Goal: Transaction & Acquisition: Purchase product/service

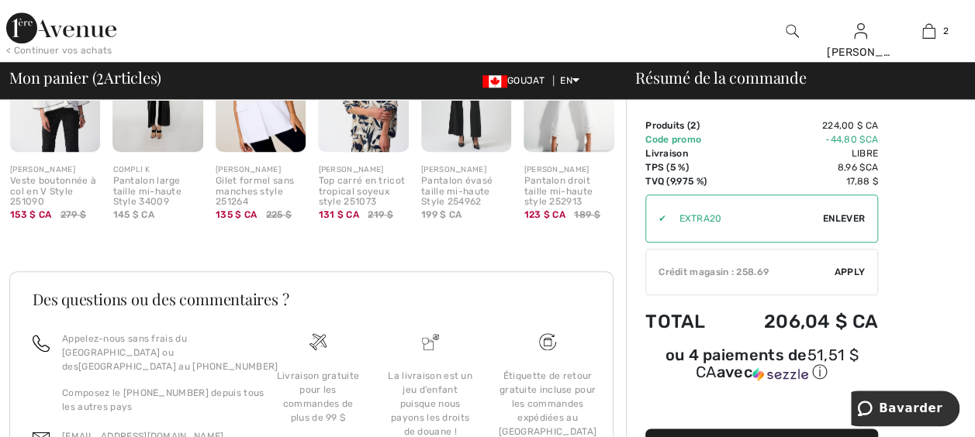
scroll to position [698, 0]
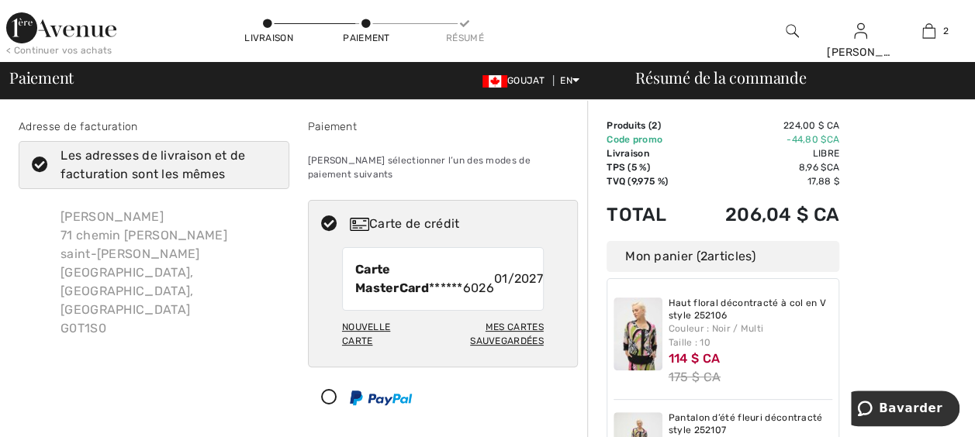
click at [354, 218] on img at bounding box center [359, 224] width 19 height 13
radio input "true"
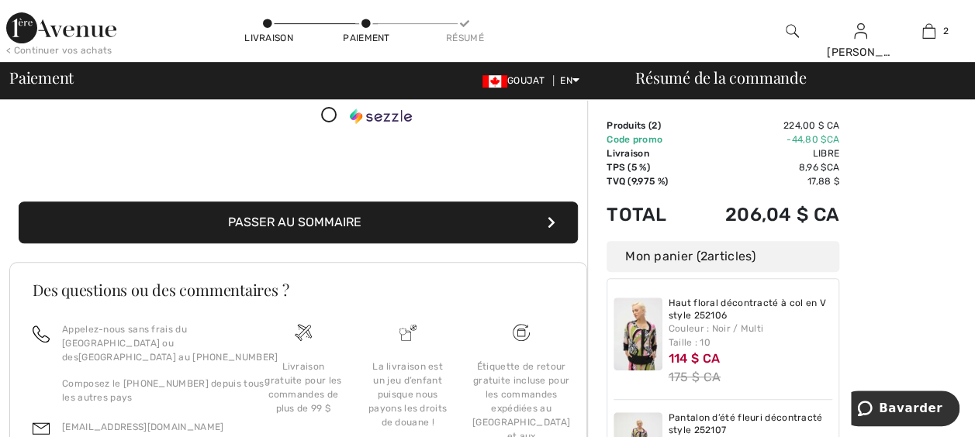
scroll to position [388, 0]
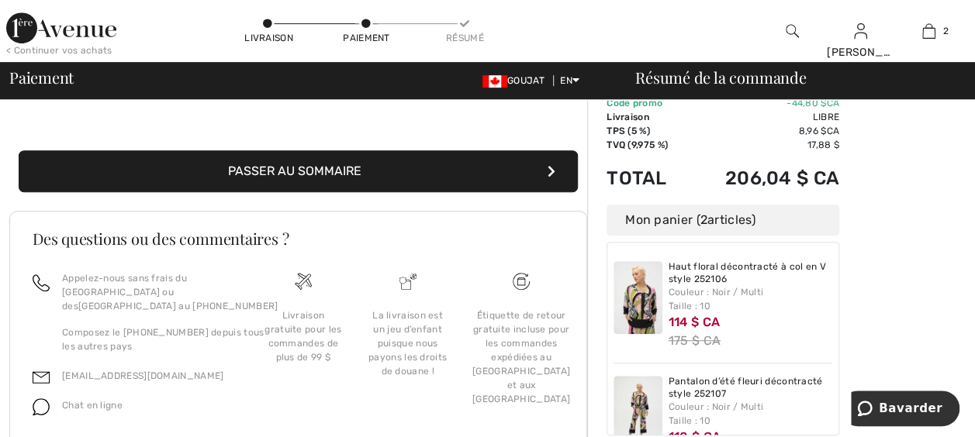
click at [433, 159] on button "Passer au sommaire" at bounding box center [298, 171] width 559 height 42
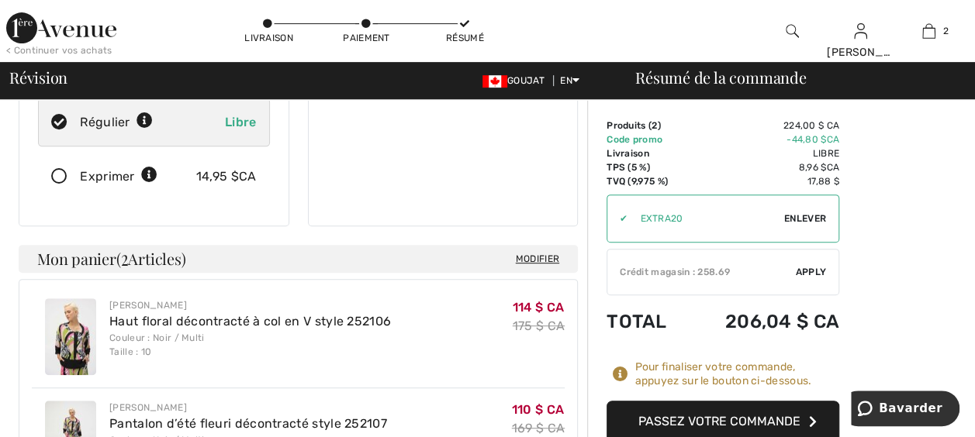
click at [703, 423] on font "Passez votre commande" at bounding box center [719, 421] width 162 height 15
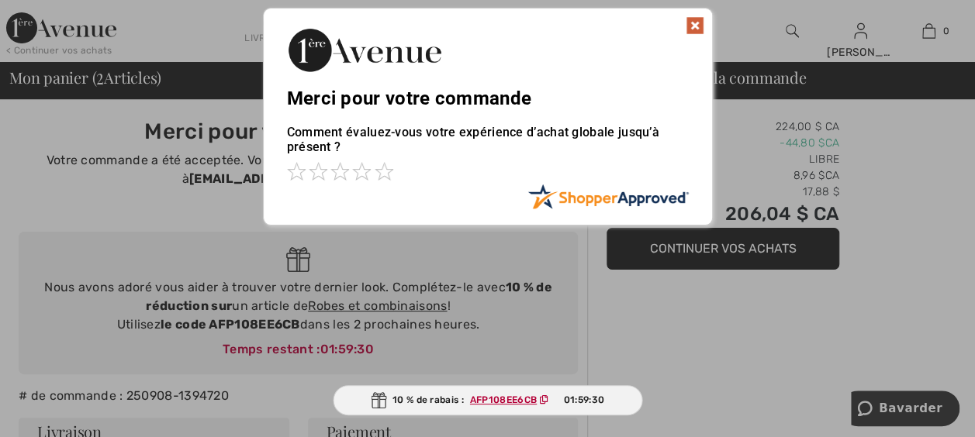
click at [693, 20] on img at bounding box center [695, 25] width 19 height 19
